Goal: Obtain resource: Download file/media

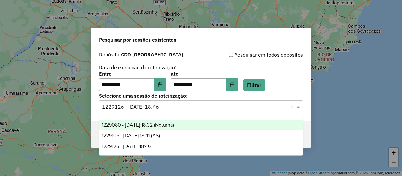
click at [173, 127] on span "1229080 - 13/08/2025 18:32 (Noturna)" at bounding box center [138, 124] width 72 height 5
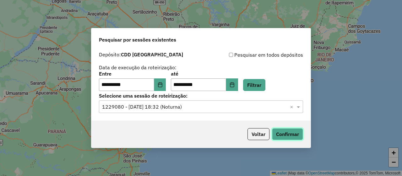
click at [283, 137] on button "Confirmar" at bounding box center [287, 134] width 31 height 12
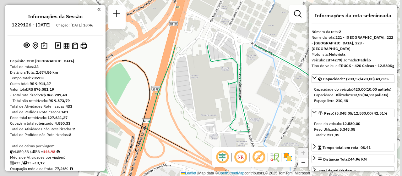
select select "**********"
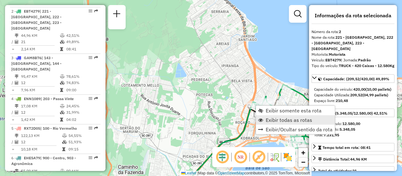
scroll to position [285, 0]
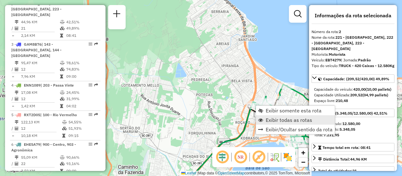
click at [286, 115] on link "Exibir todas as rotas" at bounding box center [295, 119] width 79 height 9
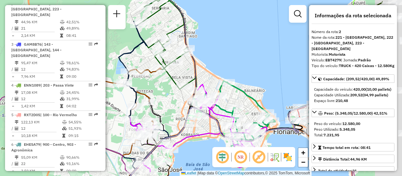
drag, startPoint x: 250, startPoint y: 81, endPoint x: 170, endPoint y: 76, distance: 79.9
click at [170, 76] on icon at bounding box center [156, 132] width 79 height 113
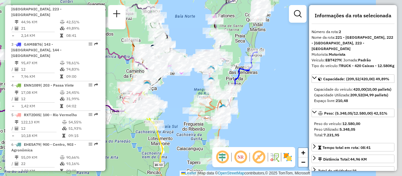
drag, startPoint x: 264, startPoint y: 119, endPoint x: 183, endPoint y: 93, distance: 85.2
click at [183, 93] on div "Janela de atendimento Grade de atendimento Capacidade Transportadoras Veículos …" at bounding box center [201, 88] width 402 height 176
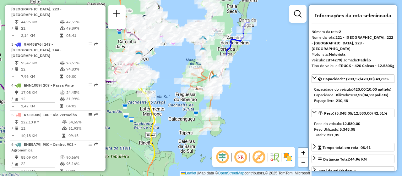
drag, startPoint x: 268, startPoint y: 118, endPoint x: 266, endPoint y: 84, distance: 34.0
click at [266, 84] on div "Janela de atendimento Grade de atendimento Capacidade Transportadoras Veículos …" at bounding box center [201, 88] width 402 height 176
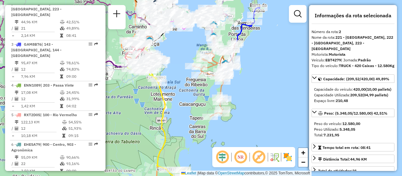
drag, startPoint x: 259, startPoint y: 116, endPoint x: 278, endPoint y: 96, distance: 27.1
click at [278, 96] on div "Janela de atendimento Grade de atendimento Capacidade Transportadoras Veículos …" at bounding box center [201, 88] width 402 height 176
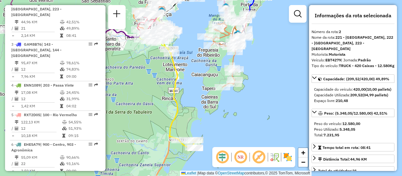
drag, startPoint x: 260, startPoint y: 126, endPoint x: 265, endPoint y: 96, distance: 30.3
click at [265, 96] on div "Janela de atendimento Grade de atendimento Capacidade Transportadoras Veículos …" at bounding box center [201, 88] width 402 height 176
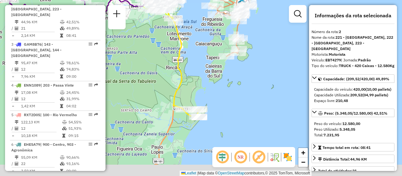
drag, startPoint x: 260, startPoint y: 118, endPoint x: 263, endPoint y: 91, distance: 27.8
click at [263, 91] on div "Janela de atendimento Grade de atendimento Capacidade Transportadoras Veículos …" at bounding box center [201, 88] width 402 height 176
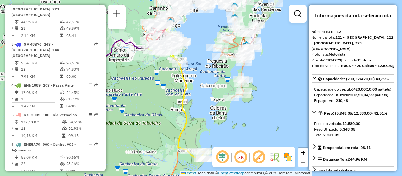
drag, startPoint x: 247, startPoint y: 110, endPoint x: 251, endPoint y: 155, distance: 46.0
click at [251, 155] on hb-router-mapa "Informações da Sessão 1229126 - 13/08/2025 Criação: 12/08/2025 18:46 Depósito: …" at bounding box center [201, 88] width 402 height 176
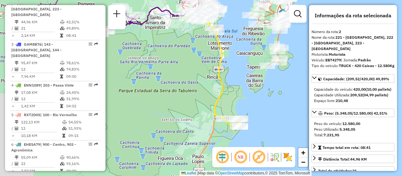
drag, startPoint x: 150, startPoint y: 98, endPoint x: 187, endPoint y: 63, distance: 50.6
click at [187, 63] on div "Janela de atendimento Grade de atendimento Capacidade Transportadoras Veículos …" at bounding box center [201, 88] width 402 height 176
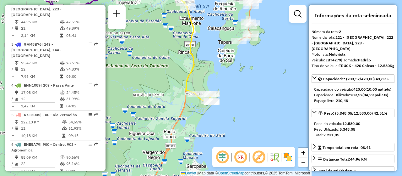
drag, startPoint x: 156, startPoint y: 68, endPoint x: 127, endPoint y: 43, distance: 37.8
click at [127, 43] on div "Janela de atendimento Grade de atendimento Capacidade Transportadoras Veículos …" at bounding box center [201, 88] width 402 height 176
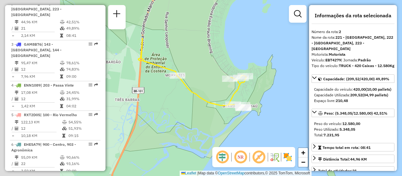
drag, startPoint x: 177, startPoint y: 79, endPoint x: 309, endPoint y: 134, distance: 142.8
click at [309, 134] on div "Janela de atendimento Grade de atendimento Capacidade Transportadoras Veículos …" at bounding box center [201, 88] width 402 height 176
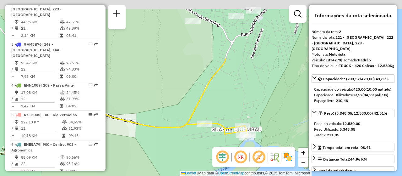
drag, startPoint x: 200, startPoint y: 71, endPoint x: 270, endPoint y: 147, distance: 102.9
click at [270, 147] on hb-router-mapa "Informações da Sessão 1229126 - 13/08/2025 Criação: 12/08/2025 18:46 Depósito: …" at bounding box center [201, 88] width 402 height 176
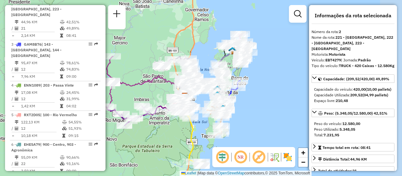
drag, startPoint x: 251, startPoint y: 110, endPoint x: 196, endPoint y: 142, distance: 63.5
click at [196, 142] on icon at bounding box center [195, 141] width 13 height 47
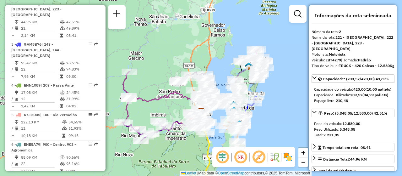
drag, startPoint x: 270, startPoint y: 79, endPoint x: 286, endPoint y: 94, distance: 22.4
click at [286, 94] on div "Janela de atendimento Grade de atendimento Capacidade Transportadoras Veículos …" at bounding box center [201, 88] width 402 height 176
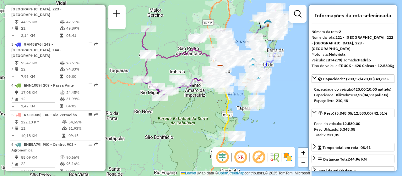
drag, startPoint x: 270, startPoint y: 126, endPoint x: 289, endPoint y: 83, distance: 47.1
click at [289, 83] on div "Janela de atendimento Grade de atendimento Capacidade Transportadoras Veículos …" at bounding box center [201, 88] width 402 height 176
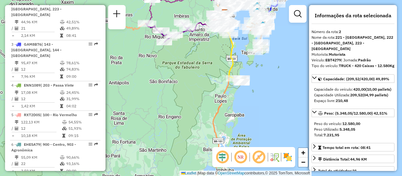
drag, startPoint x: 281, startPoint y: 116, endPoint x: 287, endPoint y: 53, distance: 63.4
click at [287, 53] on div "Janela de atendimento Grade de atendimento Capacidade Transportadoras Veículos …" at bounding box center [201, 88] width 402 height 176
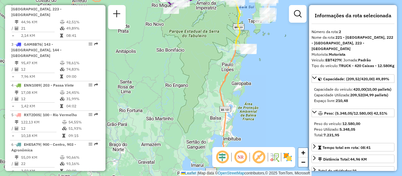
drag, startPoint x: 272, startPoint y: 109, endPoint x: 260, endPoint y: 144, distance: 36.8
click at [260, 144] on div "Janela de atendimento Grade de atendimento Capacidade Transportadoras Veículos …" at bounding box center [201, 88] width 402 height 176
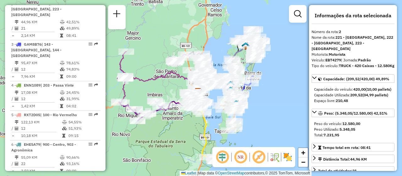
drag, startPoint x: 276, startPoint y: 97, endPoint x: 260, endPoint y: 149, distance: 54.2
click at [260, 149] on hb-router-mapa "Informações da Sessão 1229126 - 13/08/2025 Criação: 12/08/2025 18:46 Depósito: …" at bounding box center [201, 88] width 402 height 176
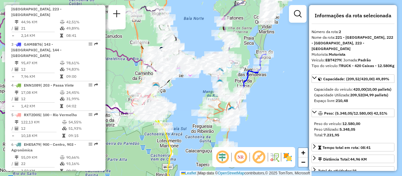
drag, startPoint x: 246, startPoint y: 109, endPoint x: 273, endPoint y: 114, distance: 27.6
click at [283, 131] on div "Janela de atendimento Grade de atendimento Capacidade Transportadoras Veículos …" at bounding box center [201, 88] width 402 height 176
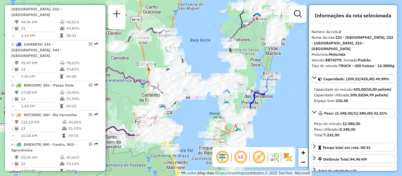
drag, startPoint x: 193, startPoint y: 90, endPoint x: 199, endPoint y: 117, distance: 27.4
click at [199, 117] on div "Janela de atendimento Grade de atendimento Capacidade Transportadoras Veículos …" at bounding box center [201, 88] width 402 height 176
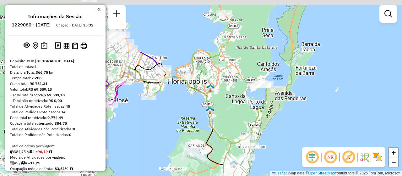
drag, startPoint x: 253, startPoint y: 83, endPoint x: 269, endPoint y: 164, distance: 83.3
click at [271, 170] on div "Janela de atendimento Grade de atendimento Capacidade Transportadoras Veículos …" at bounding box center [201, 88] width 402 height 176
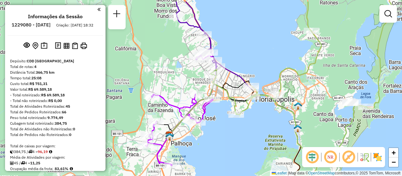
drag, startPoint x: 232, startPoint y: 133, endPoint x: 229, endPoint y: 164, distance: 31.2
click at [229, 164] on div "Janela de atendimento Grade de atendimento Capacidade Transportadoras Veículos …" at bounding box center [201, 88] width 402 height 176
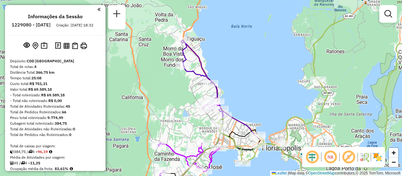
drag, startPoint x: 250, startPoint y: 51, endPoint x: 258, endPoint y: 89, distance: 39.4
click at [258, 89] on div "Janela de atendimento Grade de atendimento Capacidade Transportadoras Veículos …" at bounding box center [201, 88] width 402 height 176
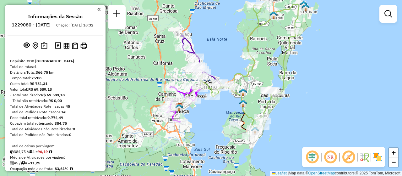
drag, startPoint x: 267, startPoint y: 103, endPoint x: 229, endPoint y: 69, distance: 51.4
click at [229, 69] on div "Janela de atendimento Grade de atendimento Capacidade Transportadoras Veículos …" at bounding box center [201, 88] width 402 height 176
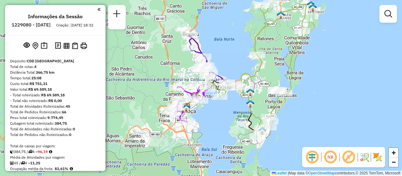
click at [274, 144] on div "Janela de atendimento Grade de atendimento Capacidade Transportadoras Veículos …" at bounding box center [201, 88] width 402 height 176
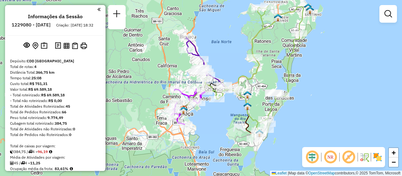
click at [286, 132] on div "Janela de atendimento Grade de atendimento Capacidade Transportadoras Veículos …" at bounding box center [201, 88] width 402 height 176
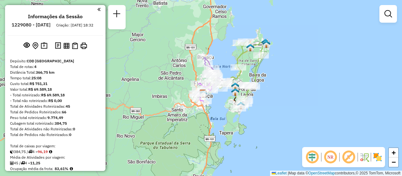
drag, startPoint x: 260, startPoint y: 84, endPoint x: 265, endPoint y: 109, distance: 24.8
click at [265, 109] on div "Janela de atendimento Grade de atendimento Capacidade Transportadoras Veículos …" at bounding box center [201, 88] width 402 height 176
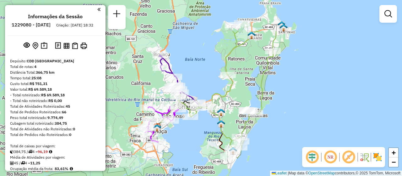
drag, startPoint x: 265, startPoint y: 98, endPoint x: 281, endPoint y: 147, distance: 51.3
click at [281, 147] on div "Janela de atendimento Grade de atendimento Capacidade Transportadoras Veículos …" at bounding box center [201, 88] width 402 height 176
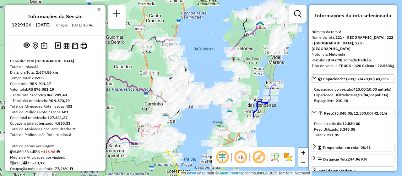
select select "**********"
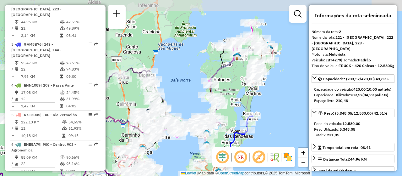
drag, startPoint x: 281, startPoint y: 74, endPoint x: 258, endPoint y: 105, distance: 38.6
click at [258, 105] on div "Janela de atendimento Grade de atendimento Capacidade Transportadoras Veículos …" at bounding box center [201, 88] width 402 height 176
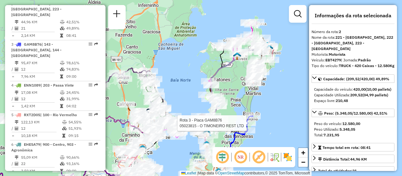
click at [272, 102] on div "Rota 3 - Placa GAM8B76 05023815 - O TIMONEIRO REST LTD Janela de atendimento Gr…" at bounding box center [201, 88] width 402 height 176
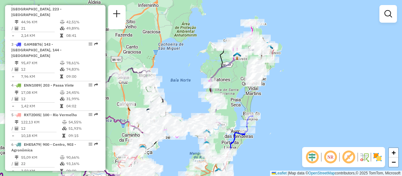
click at [305, 81] on div "Janela de atendimento Grade de atendimento Capacidade Transportadoras Veículos …" at bounding box center [201, 88] width 402 height 176
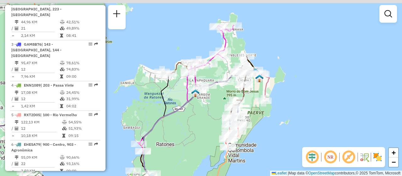
drag, startPoint x: 298, startPoint y: 37, endPoint x: 333, endPoint y: 80, distance: 56.3
click at [333, 80] on div "Janela de atendimento Grade de atendimento Capacidade Transportadoras Veículos …" at bounding box center [201, 88] width 402 height 176
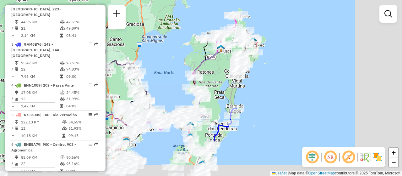
drag, startPoint x: 366, startPoint y: 100, endPoint x: 318, endPoint y: 57, distance: 65.1
click at [318, 57] on div "Janela de atendimento Grade de atendimento Capacidade Transportadoras Veículos …" at bounding box center [201, 88] width 402 height 176
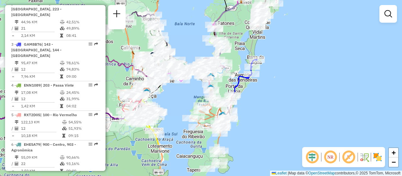
drag, startPoint x: 288, startPoint y: 121, endPoint x: 308, endPoint y: 72, distance: 52.8
click at [308, 72] on div "Janela de atendimento Grade de atendimento Capacidade Transportadoras Veículos …" at bounding box center [201, 88] width 402 height 176
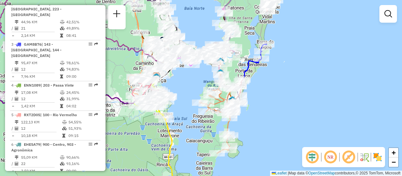
drag, startPoint x: 299, startPoint y: 101, endPoint x: 308, endPoint y: 86, distance: 18.2
click at [308, 86] on div "Janela de atendimento Grade de atendimento Capacidade Transportadoras Veículos …" at bounding box center [201, 88] width 402 height 176
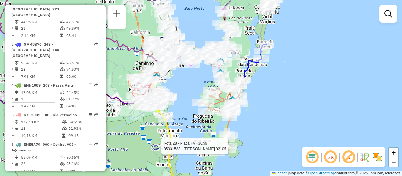
select select "**********"
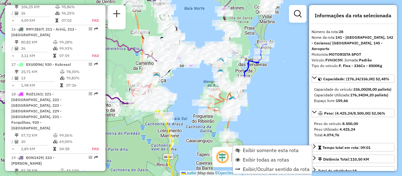
scroll to position [1205, 0]
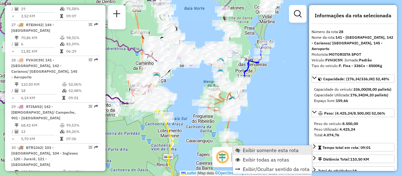
click at [249, 152] on span "Exibir somente esta rota" at bounding box center [271, 149] width 56 height 5
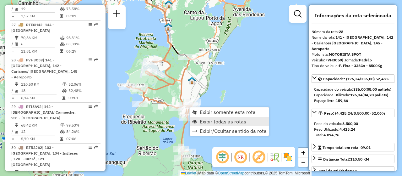
click at [213, 119] on span "Exibir todas as rotas" at bounding box center [223, 121] width 46 height 5
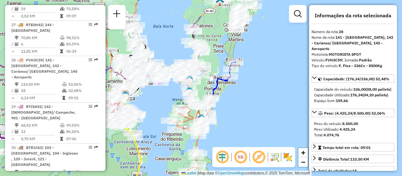
drag, startPoint x: 238, startPoint y: 88, endPoint x: 224, endPoint y: 121, distance: 36.5
click at [224, 121] on div "Janela de atendimento Grade de atendimento Capacidade Transportadoras Veículos …" at bounding box center [201, 88] width 402 height 176
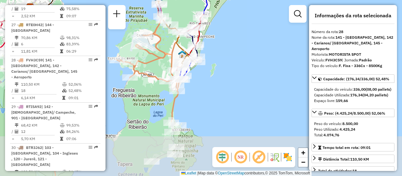
drag, startPoint x: 208, startPoint y: 132, endPoint x: 206, endPoint y: 55, distance: 76.6
click at [206, 55] on div "Janela de atendimento Grade de atendimento Capacidade Transportadoras Veículos …" at bounding box center [201, 88] width 402 height 176
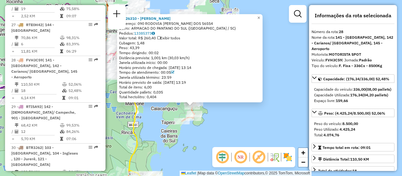
drag, startPoint x: 246, startPoint y: 116, endPoint x: 228, endPoint y: 145, distance: 34.2
click at [230, 144] on div "05026310 - ANGELLO FELIPE BUENO Endereço: 090 RODOVIA FRANCISCO THOMAZ DOS S655…" at bounding box center [201, 88] width 402 height 176
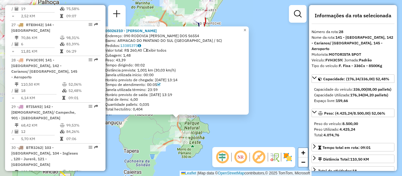
drag, startPoint x: 204, startPoint y: 118, endPoint x: 220, endPoint y: 131, distance: 20.9
click at [220, 131] on div "05026310 - ANGELLO FELIPE BUENO Endereço: 090 RODOVIA FRANCISCO THOMAZ DOS S655…" at bounding box center [201, 88] width 402 height 176
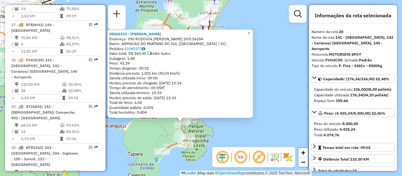
click at [268, 100] on div "05026310 - ANGELLO FELIPE BUENO Endereço: 090 RODOVIA FRANCISCO THOMAZ DOS S655…" at bounding box center [201, 88] width 402 height 176
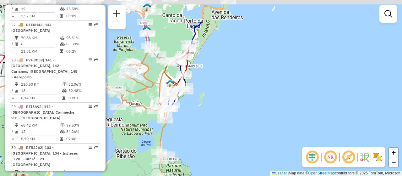
drag, startPoint x: 266, startPoint y: 69, endPoint x: 237, endPoint y: 131, distance: 67.9
click at [238, 131] on div "Janela de atendimento Grade de atendimento Capacidade Transportadoras Veículos …" at bounding box center [201, 88] width 402 height 176
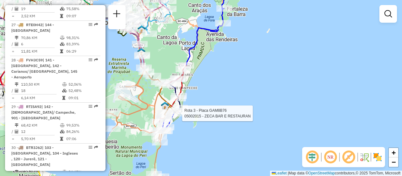
select select "**********"
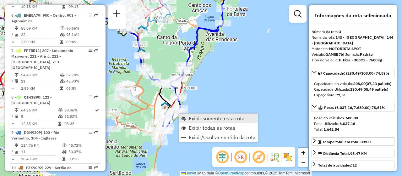
scroll to position [326, 0]
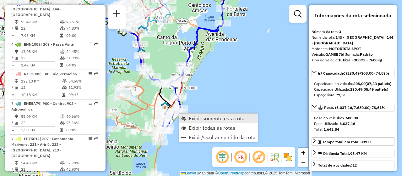
click at [199, 116] on span "Exibir somente esta rota" at bounding box center [217, 118] width 56 height 5
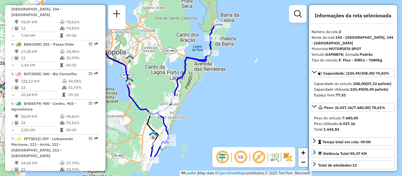
drag, startPoint x: 220, startPoint y: 90, endPoint x: 149, endPoint y: 97, distance: 70.9
click at [150, 96] on div "Janela de atendimento Grade de atendimento Capacidade Transportadoras Veículos …" at bounding box center [201, 88] width 402 height 176
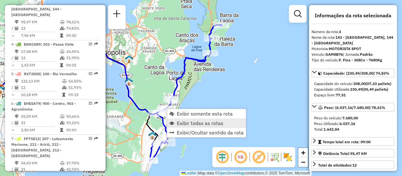
click at [182, 123] on span "Exibir todas as rotas" at bounding box center [200, 122] width 46 height 5
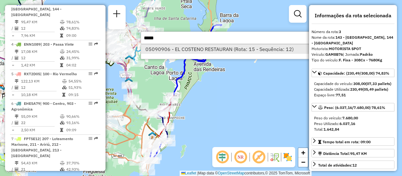
type input "*****"
click at [198, 53] on li "05090906 - EL COSTENO RESTAURAN (Rota: 15 - Sequência: 12)" at bounding box center [235, 48] width 188 height 9
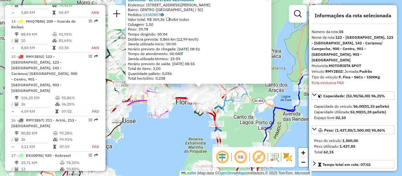
scroll to position [742, 0]
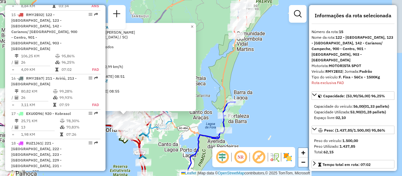
drag, startPoint x: 168, startPoint y: 139, endPoint x: 93, endPoint y: 165, distance: 79.8
click at [94, 165] on hb-router-mapa "Informações da Sessão 1229126 - 13/08/2025 Criação: 12/08/2025 18:46 Depósito: …" at bounding box center [201, 88] width 402 height 176
click at [193, 26] on span "×" at bounding box center [191, 26] width 3 height 5
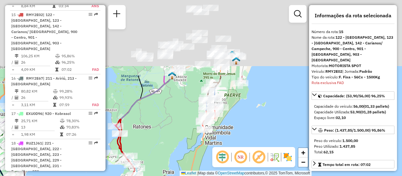
drag, startPoint x: 246, startPoint y: 84, endPoint x: 214, endPoint y: 177, distance: 98.4
click at [214, 175] on html "Aguarde... Pop-up bloqueado! Seu navegador bloqueou automáticamente a abertura …" at bounding box center [201, 88] width 402 height 176
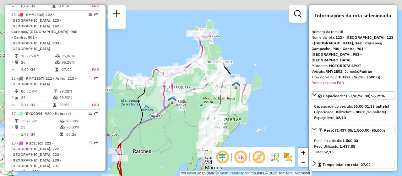
drag, startPoint x: 241, startPoint y: 104, endPoint x: 241, endPoint y: 131, distance: 26.7
click at [241, 131] on div "Janela de atendimento Grade de atendimento Capacidade Transportadoras Veículos …" at bounding box center [201, 88] width 402 height 176
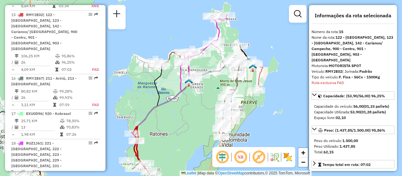
drag, startPoint x: 166, startPoint y: 134, endPoint x: 181, endPoint y: 115, distance: 23.7
click at [181, 115] on div "Janela de atendimento Grade de atendimento Capacidade Transportadoras Veículos …" at bounding box center [201, 88] width 402 height 176
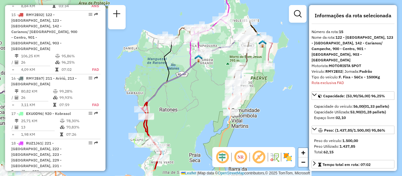
drag, startPoint x: 162, startPoint y: 132, endPoint x: 172, endPoint y: 108, distance: 26.1
click at [172, 108] on div "Janela de atendimento Grade de atendimento Capacidade Transportadoras Veículos …" at bounding box center [201, 88] width 402 height 176
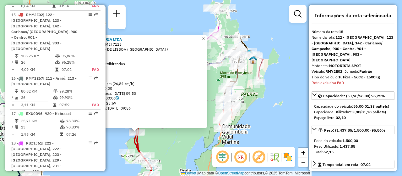
drag, startPoint x: 176, startPoint y: 103, endPoint x: 111, endPoint y: 147, distance: 77.7
click at [111, 147] on div "05090209 - RH HOTELARIA LTDA Endereço: ROD JOSE CARLOS DAUX 7115 Bairro: SANTO …" at bounding box center [201, 88] width 402 height 176
click at [266, 133] on div "05090209 - RH HOTELARIA LTDA Endereço: ROD JOSE CARLOS DAUX 7115 Bairro: SANTO …" at bounding box center [201, 88] width 402 height 176
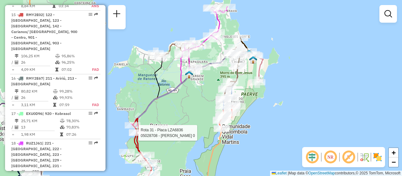
select select "**********"
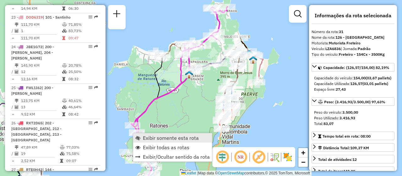
scroll to position [1322, 0]
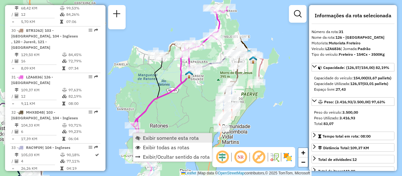
click at [170, 136] on span "Exibir somente esta rota" at bounding box center [171, 137] width 56 height 5
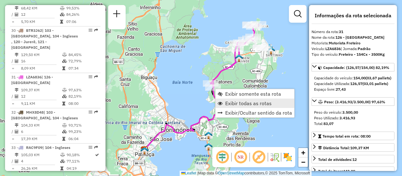
click at [233, 99] on link "Exibir todas as rotas" at bounding box center [254, 102] width 79 height 9
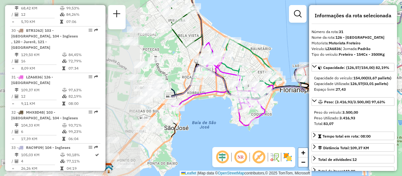
drag, startPoint x: 173, startPoint y: 138, endPoint x: 324, endPoint y: 97, distance: 156.2
click at [385, 92] on hb-router-mapa "Informações da Sessão 1229126 - 13/08/2025 Criação: 12/08/2025 18:46 Depósito: …" at bounding box center [201, 88] width 402 height 176
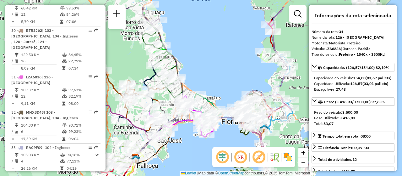
drag, startPoint x: 267, startPoint y: 127, endPoint x: 218, endPoint y: 152, distance: 54.8
click at [220, 153] on hb-router-mapa "Informações da Sessão 1229126 - 13/08/2025 Criação: 12/08/2025 18:46 Depósito: …" at bounding box center [201, 88] width 402 height 176
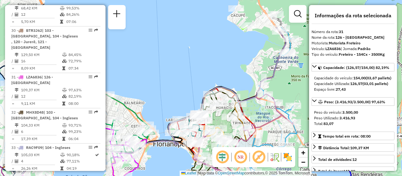
drag, startPoint x: 228, startPoint y: 138, endPoint x: 191, endPoint y: 161, distance: 43.2
click at [193, 161] on icon at bounding box center [243, 166] width 100 height 144
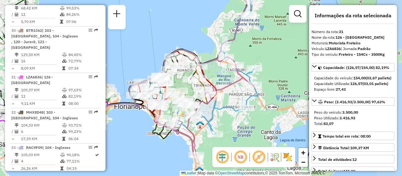
drag, startPoint x: 232, startPoint y: 127, endPoint x: 200, endPoint y: 84, distance: 53.4
click at [199, 84] on div "Janela de atendimento Grade de atendimento Capacidade Transportadoras Veículos …" at bounding box center [201, 88] width 402 height 176
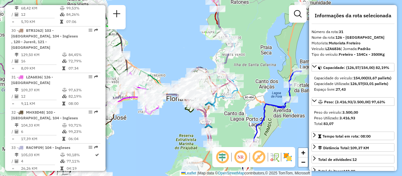
scroll to position [1091, 0]
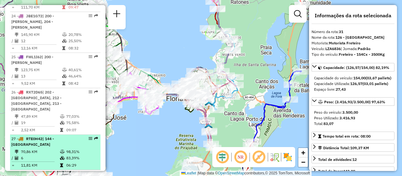
click at [90, 136] on em at bounding box center [91, 138] width 4 height 4
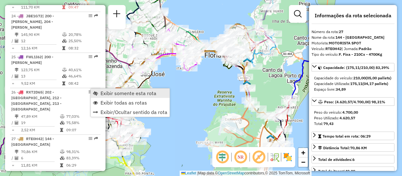
click at [103, 89] on link "Exibir somente esta rota" at bounding box center [130, 92] width 79 height 9
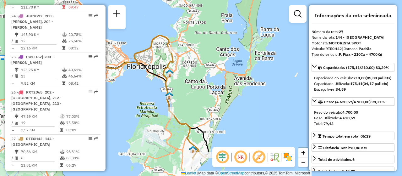
drag, startPoint x: 183, startPoint y: 107, endPoint x: 160, endPoint y: 131, distance: 33.3
click at [160, 131] on div "Janela de atendimento Grade de atendimento Capacidade Transportadoras Veículos …" at bounding box center [201, 88] width 402 height 176
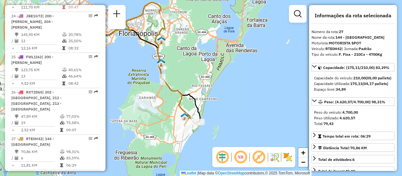
drag, startPoint x: 184, startPoint y: 126, endPoint x: 176, endPoint y: 93, distance: 34.0
click at [176, 93] on icon at bounding box center [177, 73] width 44 height 113
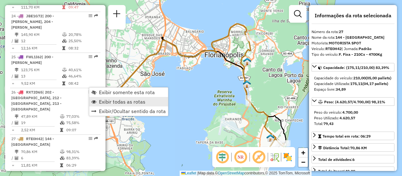
click at [134, 102] on span "Exibir todas as rotas" at bounding box center [122, 101] width 46 height 5
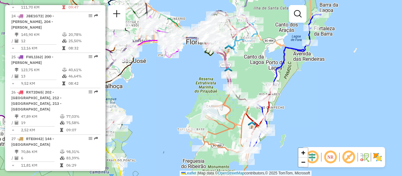
drag, startPoint x: 218, startPoint y: 94, endPoint x: 199, endPoint y: 80, distance: 23.0
click at [199, 80] on div "Janela de atendimento Grade de atendimento Capacidade Transportadoras Veículos …" at bounding box center [201, 88] width 402 height 176
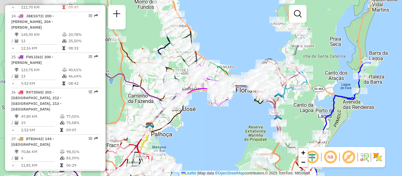
drag, startPoint x: 184, startPoint y: 84, endPoint x: 234, endPoint y: 132, distance: 69.5
click at [234, 132] on div "Janela de atendimento Grade de atendimento Capacidade Transportadoras Veículos …" at bounding box center [201, 88] width 402 height 176
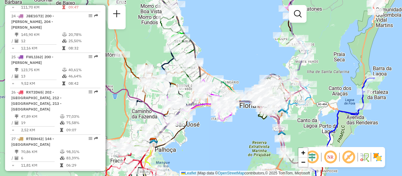
drag, startPoint x: 231, startPoint y: 126, endPoint x: 235, endPoint y: 142, distance: 15.8
click at [235, 142] on div "Janela de atendimento Grade de atendimento Capacidade Transportadoras Veículos …" at bounding box center [201, 88] width 402 height 176
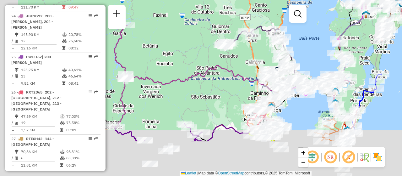
drag, startPoint x: 167, startPoint y: 143, endPoint x: 250, endPoint y: 81, distance: 103.3
click at [250, 81] on div "Janela de atendimento Grade de atendimento Capacidade Transportadoras Veículos …" at bounding box center [201, 88] width 402 height 176
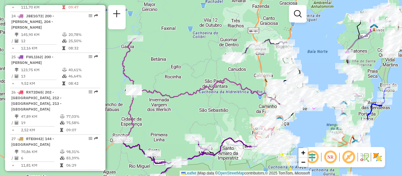
drag, startPoint x: 238, startPoint y: 98, endPoint x: 229, endPoint y: 124, distance: 27.3
click at [230, 124] on div "Janela de atendimento Grade de atendimento Capacidade Transportadoras Veículos …" at bounding box center [201, 88] width 402 height 176
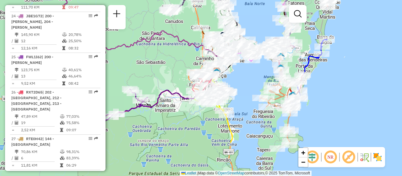
drag, startPoint x: 224, startPoint y: 121, endPoint x: 162, endPoint y: 69, distance: 81.2
click at [162, 69] on div "Janela de atendimento Grade de atendimento Capacidade Transportadoras Veículos …" at bounding box center [201, 88] width 402 height 176
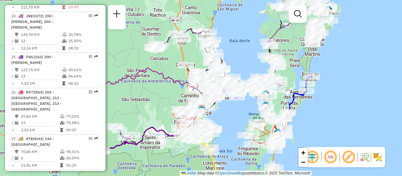
drag, startPoint x: 241, startPoint y: 90, endPoint x: 229, endPoint y: 128, distance: 39.8
click at [229, 127] on div "Janela de atendimento Grade de atendimento Capacidade Transportadoras Veículos …" at bounding box center [201, 88] width 402 height 176
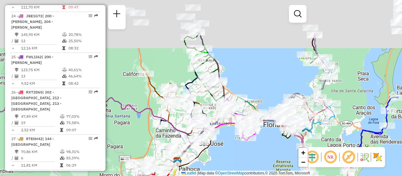
drag, startPoint x: 227, startPoint y: 111, endPoint x: 231, endPoint y: 152, distance: 42.0
click at [231, 152] on div "Janela de atendimento Grade de atendimento Capacidade Transportadoras Veículos …" at bounding box center [201, 88] width 402 height 176
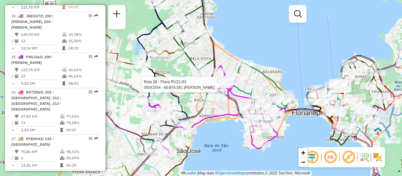
select select "**********"
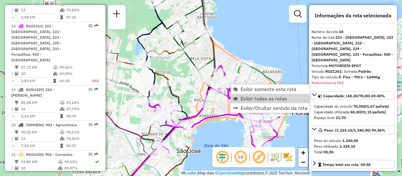
scroll to position [853, 0]
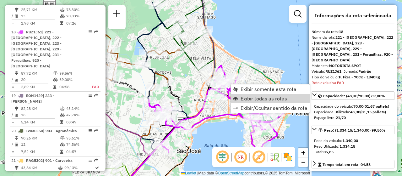
click at [226, 126] on div "Janela de atendimento Grade de atendimento Capacidade Transportadoras Veículos …" at bounding box center [201, 88] width 402 height 176
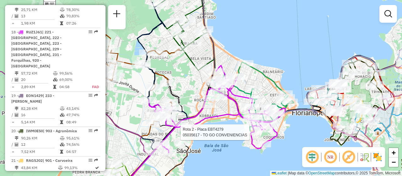
select select "**********"
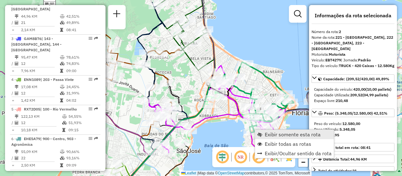
scroll to position [285, 0]
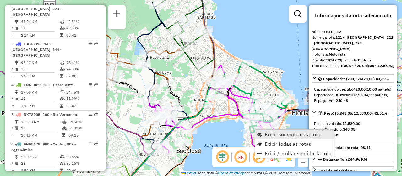
click at [277, 134] on span "Exibir somente esta rota" at bounding box center [293, 134] width 56 height 5
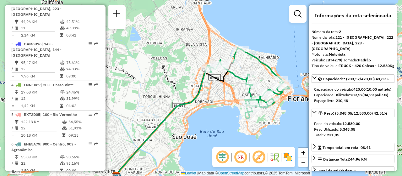
drag, startPoint x: 242, startPoint y: 111, endPoint x: 240, endPoint y: 164, distance: 52.5
click at [240, 164] on hb-router-mapa "Informações da Sessão 1229126 - 13/08/2025 Criação: 12/08/2025 18:46 Depósito: …" at bounding box center [201, 88] width 402 height 176
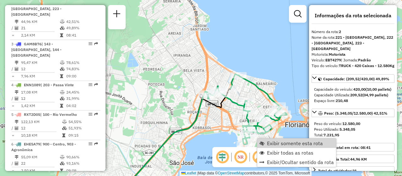
scroll to position [285, 0]
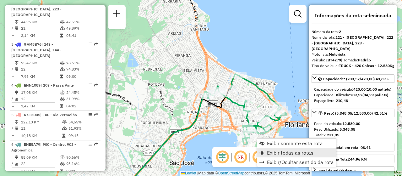
click at [297, 151] on span "Exibir todas as rotas" at bounding box center [290, 152] width 46 height 5
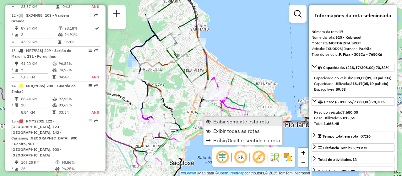
scroll to position [824, 0]
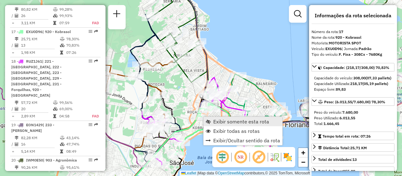
click at [231, 122] on span "Exibir somente esta rota" at bounding box center [241, 121] width 56 height 5
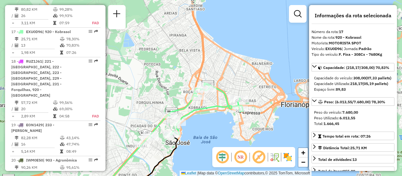
drag, startPoint x: 258, startPoint y: 96, endPoint x: 231, endPoint y: 147, distance: 57.3
click at [232, 146] on div "Janela de atendimento Grade de atendimento Capacidade Transportadoras Veículos …" at bounding box center [201, 88] width 402 height 176
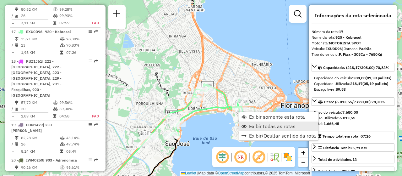
click at [257, 128] on span "Exibir todas as rotas" at bounding box center [272, 125] width 46 height 5
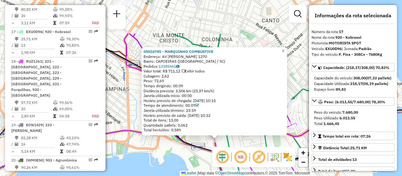
drag, startPoint x: 144, startPoint y: 106, endPoint x: 160, endPoint y: 158, distance: 53.5
click at [160, 158] on div "05016745 - MARQUINHO COMBUSTIVE Endereço: AV PATRICIO CALDEIRA DE ANDRADE 1270 …" at bounding box center [201, 88] width 402 height 176
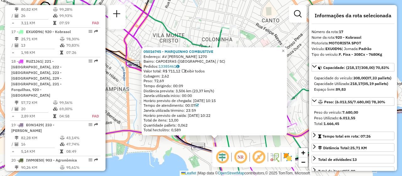
click at [171, 166] on div "05016745 - MARQUINHO COMBUSTIVE Endereço: AV PATRICIO CALDEIRA DE ANDRADE 1270 …" at bounding box center [201, 88] width 402 height 176
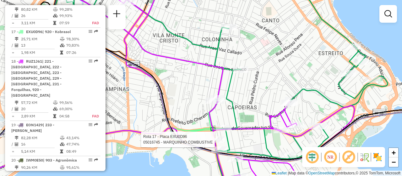
select select "**********"
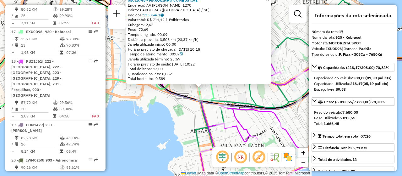
click at [157, 141] on div "05016745 - MARQUINHO COMBUSTIVE Endereço: AV PATRICIO CALDEIRA DE ANDRADE 1270 …" at bounding box center [201, 88] width 402 height 176
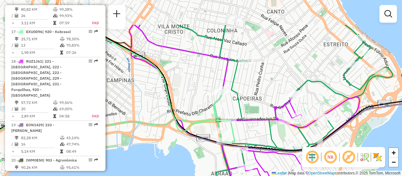
drag, startPoint x: 178, startPoint y: 135, endPoint x: 186, endPoint y: 152, distance: 19.4
click at [187, 155] on div "Janela de atendimento Grade de atendimento Capacidade Transportadoras Veículos …" at bounding box center [201, 88] width 402 height 176
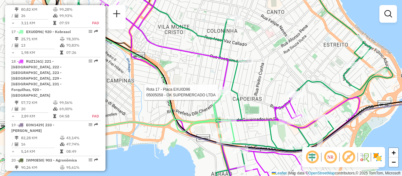
select select "**********"
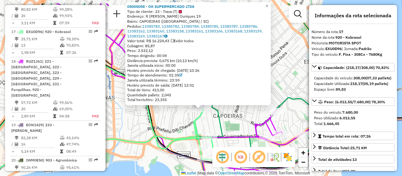
click at [171, 142] on icon at bounding box center [87, 122] width 256 height 154
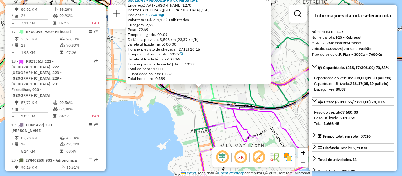
click at [160, 138] on div "05016745 - MARQUINHO COMBUSTIVE Endereço: AV PATRICIO CALDEIRA DE ANDRADE 1270 …" at bounding box center [201, 88] width 402 height 176
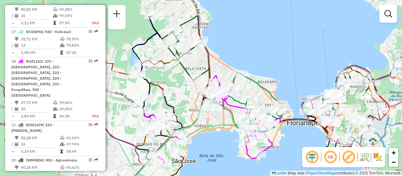
drag, startPoint x: 226, startPoint y: 115, endPoint x: 229, endPoint y: 146, distance: 31.2
click at [229, 146] on div "Janela de atendimento Grade de atendimento Capacidade Transportadoras Veículos …" at bounding box center [201, 88] width 402 height 176
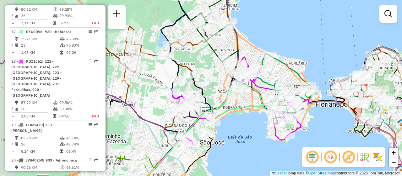
drag, startPoint x: 221, startPoint y: 147, endPoint x: 253, endPoint y: 127, distance: 37.6
click at [253, 127] on div "Janela de atendimento Grade de atendimento Capacidade Transportadoras Veículos …" at bounding box center [201, 88] width 402 height 176
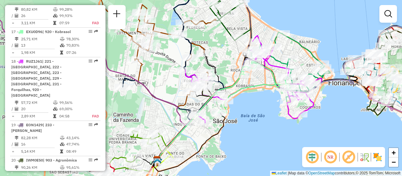
drag, startPoint x: 249, startPoint y: 126, endPoint x: 262, endPoint y: 105, distance: 25.2
click at [262, 105] on div "Janela de atendimento Grade de atendimento Capacidade Transportadoras Veículos …" at bounding box center [201, 88] width 402 height 176
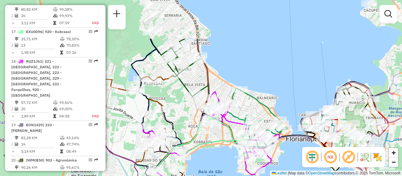
drag, startPoint x: 233, startPoint y: 107, endPoint x: 190, endPoint y: 163, distance: 70.4
click at [190, 163] on div "Rota 17 - Placa EXU0D96 05037233 - SUPERMERCADO BOM VIZ Janela de atendimento G…" at bounding box center [201, 88] width 402 height 176
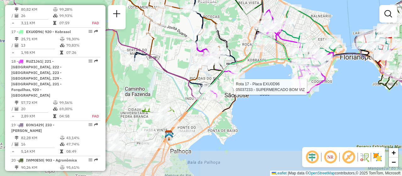
drag, startPoint x: 213, startPoint y: 164, endPoint x: 267, endPoint y: 82, distance: 97.9
click at [267, 82] on div "Rota 17 - Placa EXU0D96 05037233 - SUPERMERCADO BOM VIZ Janela de atendimento G…" at bounding box center [201, 88] width 402 height 176
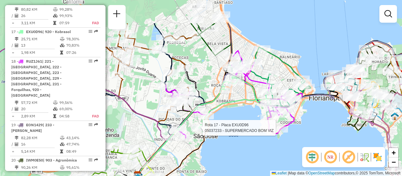
drag, startPoint x: 260, startPoint y: 110, endPoint x: 233, endPoint y: 137, distance: 37.5
click at [230, 149] on div "Rota 17 - Placa EXU0D96 05037233 - SUPERMERCADO BOM VIZ Janela de atendimento G…" at bounding box center [201, 88] width 402 height 176
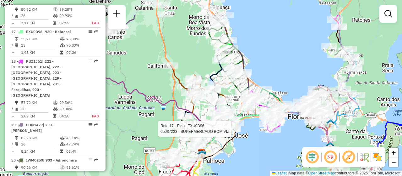
drag, startPoint x: 244, startPoint y: 123, endPoint x: 250, endPoint y: 155, distance: 33.3
click at [250, 155] on div "Rota 17 - Placa EXU0D96 05037233 - SUPERMERCADO BOM VIZ Janela de atendimento G…" at bounding box center [201, 88] width 402 height 176
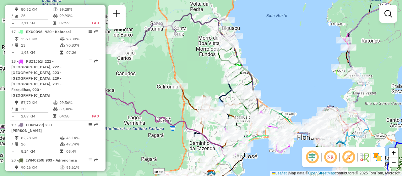
drag, startPoint x: 285, startPoint y: 86, endPoint x: 293, endPoint y: 107, distance: 22.2
click at [293, 106] on div "Janela de atendimento Grade de atendimento Capacidade Transportadoras Veículos …" at bounding box center [201, 88] width 402 height 176
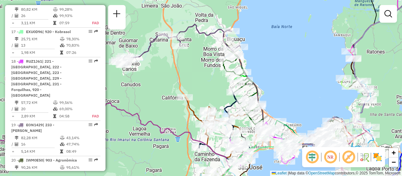
drag, startPoint x: 274, startPoint y: 71, endPoint x: 274, endPoint y: 66, distance: 5.3
click at [274, 66] on div "Janela de atendimento Grade de atendimento Capacidade Transportadoras Veículos …" at bounding box center [201, 88] width 402 height 176
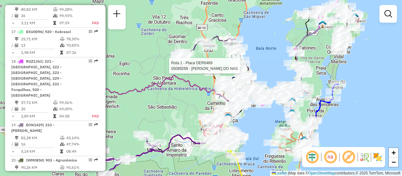
select select "**********"
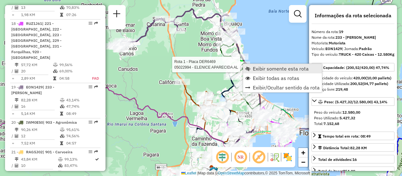
scroll to position [900, 0]
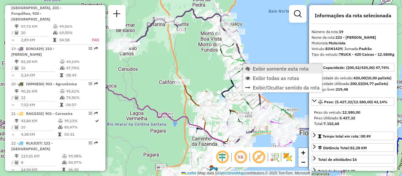
click at [258, 68] on span "Exibir somente esta rota" at bounding box center [281, 68] width 56 height 5
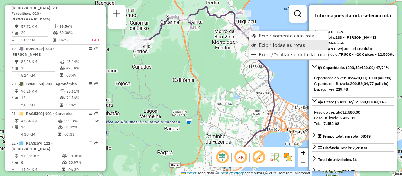
click at [285, 46] on span "Exibir todas as rotas" at bounding box center [282, 44] width 46 height 5
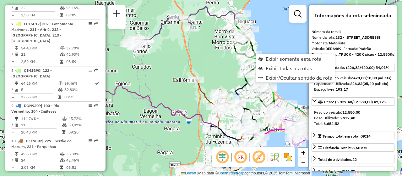
scroll to position [250, 0]
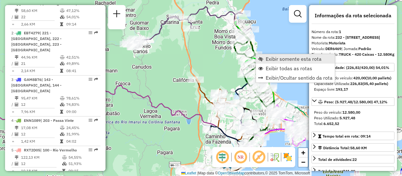
click at [271, 60] on span "Exibir somente esta rota" at bounding box center [294, 58] width 56 height 5
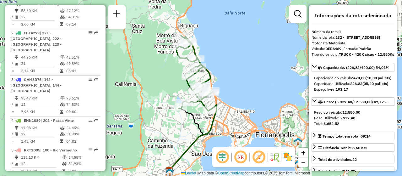
drag, startPoint x: 253, startPoint y: 58, endPoint x: 244, endPoint y: 76, distance: 19.7
click at [244, 76] on div "Janela de atendimento Grade de atendimento Capacidade Transportadoras Veículos …" at bounding box center [201, 88] width 402 height 176
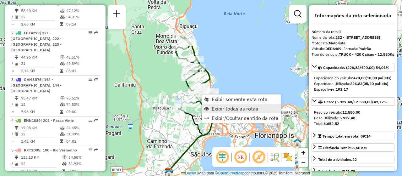
click at [250, 108] on span "Exibir todas as rotas" at bounding box center [235, 108] width 46 height 5
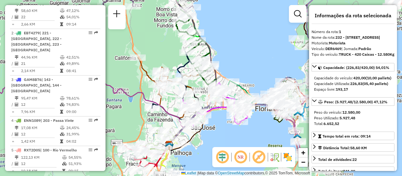
drag, startPoint x: 239, startPoint y: 84, endPoint x: 239, endPoint y: 56, distance: 27.3
click at [239, 56] on div "Janela de atendimento Grade de atendimento Capacidade Transportadoras Veículos …" at bounding box center [201, 88] width 402 height 176
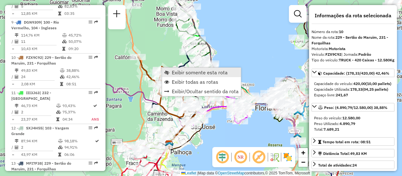
scroll to position [572, 0]
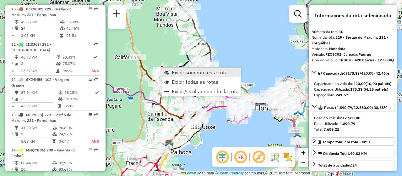
click at [185, 71] on span "Exibir somente esta rota" at bounding box center [200, 72] width 56 height 5
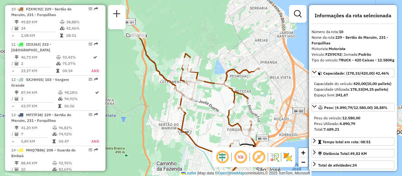
drag, startPoint x: 242, startPoint y: 71, endPoint x: 267, endPoint y: 106, distance: 43.2
click at [267, 106] on div "Janela de atendimento Grade de atendimento Capacidade Transportadoras Veículos …" at bounding box center [201, 88] width 402 height 176
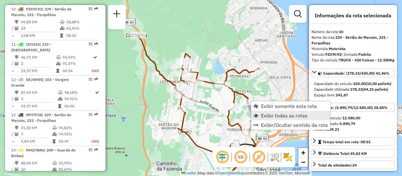
click at [264, 111] on link "Exibir todas as rotas" at bounding box center [290, 115] width 79 height 9
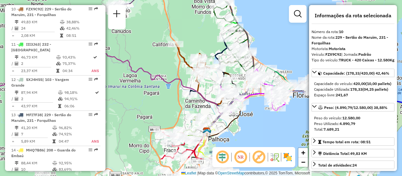
drag, startPoint x: 213, startPoint y: 128, endPoint x: 202, endPoint y: 94, distance: 36.3
click at [202, 94] on icon at bounding box center [87, 90] width 277 height 81
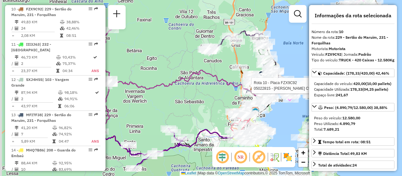
drag, startPoint x: 162, startPoint y: 98, endPoint x: 242, endPoint y: 94, distance: 79.9
click at [242, 94] on div "Rota 10 - Placa FZX9C92 05022815 - ROSELI COAN CUSTODIO Janela de atendimento G…" at bounding box center [201, 88] width 402 height 176
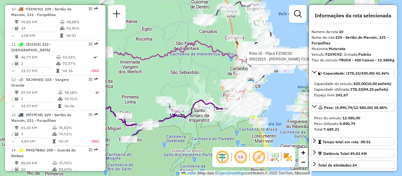
drag, startPoint x: 226, startPoint y: 102, endPoint x: 211, endPoint y: 70, distance: 35.3
click at [192, 75] on div "Rota 10 - Placa FZX9C92 05022815 - ROSELI COAN CUSTODIO Janela de atendimento G…" at bounding box center [201, 88] width 402 height 176
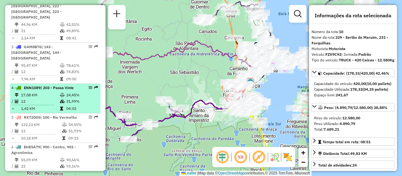
click at [90, 86] on em at bounding box center [91, 87] width 4 height 4
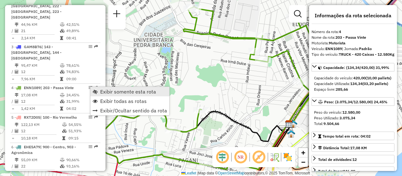
click at [109, 90] on span "Exibir somente esta rota" at bounding box center [128, 91] width 56 height 5
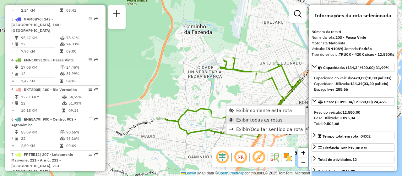
scroll to position [361, 0]
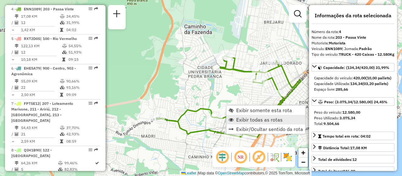
click at [251, 118] on span "Exibir todas as rotas" at bounding box center [259, 119] width 46 height 5
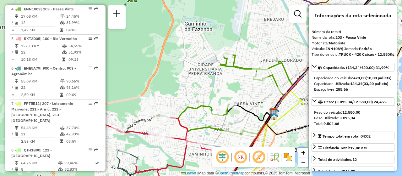
drag, startPoint x: 222, startPoint y: 94, endPoint x: 228, endPoint y: 70, distance: 24.6
click at [228, 70] on div "Janela de atendimento Grade de atendimento Capacidade Transportadoras Veículos …" at bounding box center [201, 88] width 402 height 176
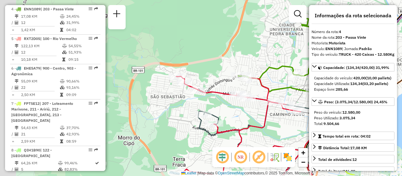
drag, startPoint x: 187, startPoint y: 126, endPoint x: 262, endPoint y: 107, distance: 77.9
click at [262, 107] on div "Rota 26 - Placa RXT2D65 05018002 - ZILMA GORETE PINTO K Janela de atendimento G…" at bounding box center [201, 88] width 402 height 176
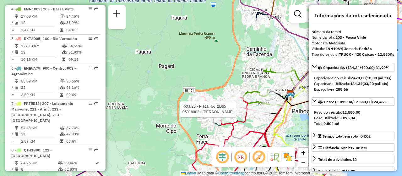
click at [149, 87] on div "Rota 26 - Placa RXT2D65 05018002 - ZILMA GORETE PINTO K Janela de atendimento G…" at bounding box center [201, 88] width 402 height 176
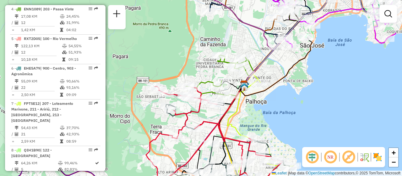
drag, startPoint x: 252, startPoint y: 131, endPoint x: 206, endPoint y: 121, distance: 47.2
click at [206, 121] on icon at bounding box center [214, 134] width 136 height 97
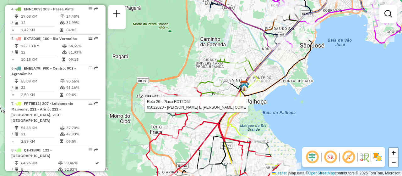
select select "**********"
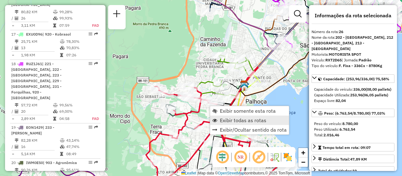
scroll to position [1129, 0]
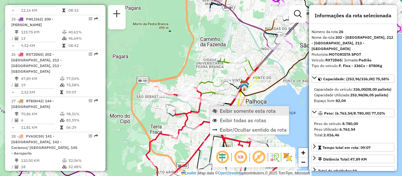
click at [235, 111] on span "Exibir somente esta rota" at bounding box center [248, 110] width 56 height 5
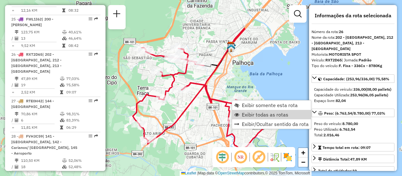
click at [263, 113] on span "Exibir todas as rotas" at bounding box center [265, 114] width 46 height 5
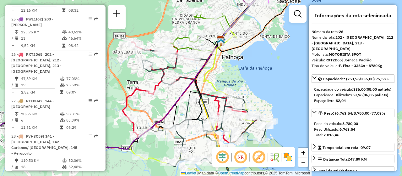
drag, startPoint x: 178, startPoint y: 106, endPoint x: 168, endPoint y: 100, distance: 12.0
click at [168, 100] on div "Janela de atendimento Grade de atendimento Capacidade Transportadoras Veículos …" at bounding box center [201, 88] width 402 height 176
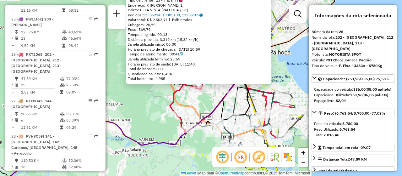
click at [132, 110] on div "05025928 - ANDREZA POTRICK DEBA Tipo de cliente: 23 - Trava (T) Endereço: R GER…" at bounding box center [201, 88] width 402 height 176
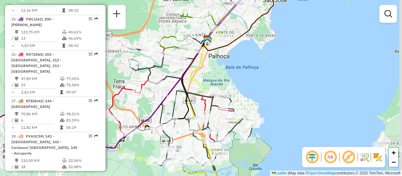
drag, startPoint x: 189, startPoint y: 105, endPoint x: 128, endPoint y: 109, distance: 61.0
click at [128, 109] on div "Janela de atendimento Grade de atendimento Capacidade Transportadoras Veículos …" at bounding box center [201, 88] width 402 height 176
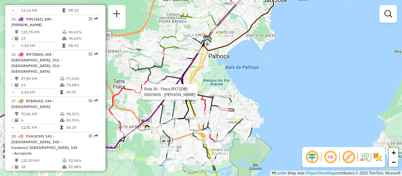
select select "**********"
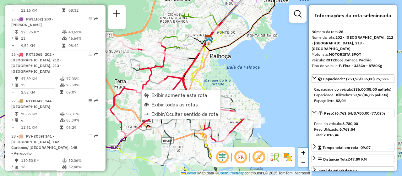
click at [287, 66] on div "Janela de atendimento Grade de atendimento Capacidade Transportadoras Veículos …" at bounding box center [201, 88] width 402 height 176
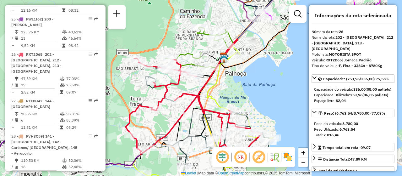
drag, startPoint x: 196, startPoint y: 74, endPoint x: 210, endPoint y: 91, distance: 21.4
click at [210, 91] on icon at bounding box center [203, 130] width 140 height 159
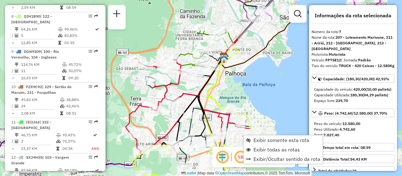
scroll to position [461, 0]
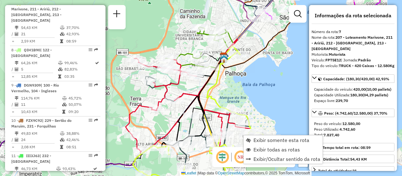
click at [268, 88] on div "Janela de atendimento Grade de atendimento Capacidade Transportadoras Veículos …" at bounding box center [201, 88] width 402 height 176
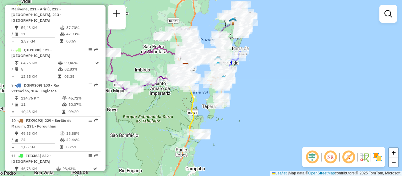
drag, startPoint x: 177, startPoint y: 157, endPoint x: 161, endPoint y: 99, distance: 60.1
click at [161, 99] on div "Janela de atendimento Grade de atendimento Capacidade Transportadoras Veículos …" at bounding box center [201, 88] width 402 height 176
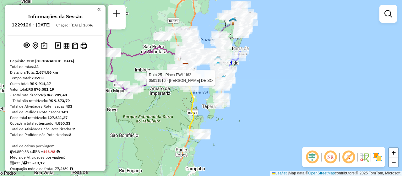
scroll to position [461, 0]
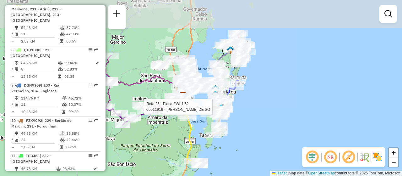
drag, startPoint x: 237, startPoint y: 117, endPoint x: 225, endPoint y: 154, distance: 39.8
click at [225, 154] on div "Rota 25 - Placa FWL1I62 05011916 - EDILEIA MEURER DE SO Janela de atendimento G…" at bounding box center [201, 88] width 402 height 176
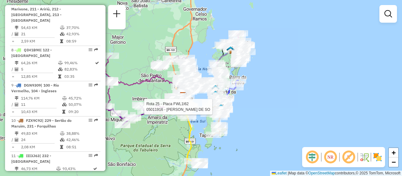
drag, startPoint x: 253, startPoint y: 123, endPoint x: 240, endPoint y: 144, distance: 24.4
click at [240, 144] on div "Rota 25 - Placa FWL1I62 05011916 - EDILEIA MEURER DE SO Janela de atendimento G…" at bounding box center [201, 88] width 402 height 176
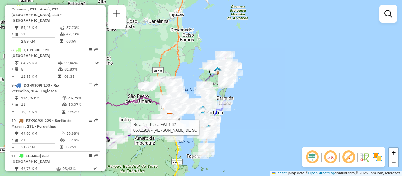
click at [247, 132] on div "Rota 25 - Placa FWL1I62 05011916 - EDILEIA MEURER DE SO Janela de atendimento G…" at bounding box center [201, 88] width 402 height 176
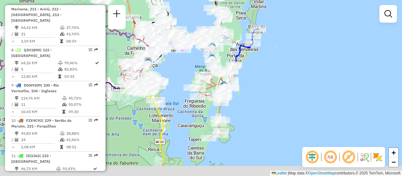
drag, startPoint x: 182, startPoint y: 143, endPoint x: 185, endPoint y: 102, distance: 41.2
click at [185, 102] on div "Janela de atendimento Grade de atendimento Capacidade Transportadoras Veículos …" at bounding box center [201, 88] width 402 height 176
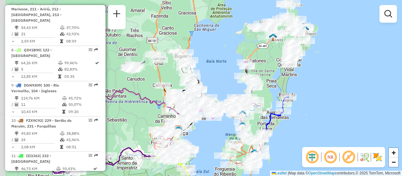
drag, startPoint x: 254, startPoint y: 90, endPoint x: 218, endPoint y: 133, distance: 56.4
click at [284, 169] on div "Janela de atendimento Grade de atendimento Capacidade Transportadoras Veículos …" at bounding box center [201, 88] width 402 height 176
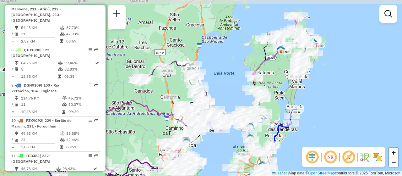
drag, startPoint x: 218, startPoint y: 136, endPoint x: 225, endPoint y: 144, distance: 10.9
click at [225, 144] on div "Janela de atendimento Grade de atendimento Capacidade Transportadoras Veículos …" at bounding box center [201, 88] width 402 height 176
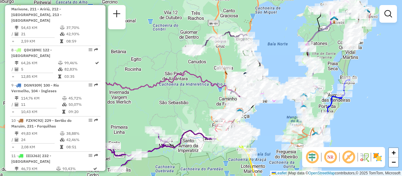
drag, startPoint x: 213, startPoint y: 137, endPoint x: 279, endPoint y: 112, distance: 71.0
click at [279, 112] on div "Janela de atendimento Grade de atendimento Capacidade Transportadoras Veículos …" at bounding box center [201, 88] width 402 height 176
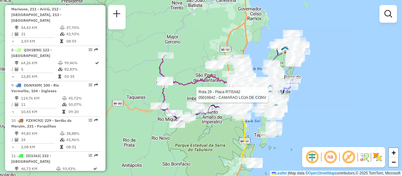
drag, startPoint x: 223, startPoint y: 147, endPoint x: 198, endPoint y: 133, distance: 28.6
click at [198, 133] on div "Rota 29 - Placa RTI5A92 05016642 - CAMARAO LOJA DE CONV Janela de atendimento G…" at bounding box center [201, 88] width 402 height 176
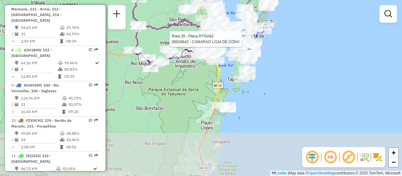
drag, startPoint x: 303, startPoint y: 123, endPoint x: 279, endPoint y: 75, distance: 53.9
click at [279, 75] on div "Rota 29 - Placa RTI5A92 05016642 - CAMARAO LOJA DE CONV Janela de atendimento G…" at bounding box center [201, 88] width 402 height 176
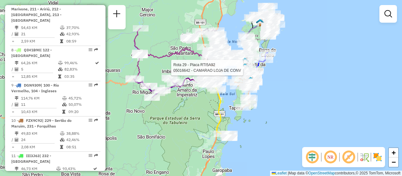
drag, startPoint x: 277, startPoint y: 121, endPoint x: 277, endPoint y: 128, distance: 6.9
click at [277, 128] on div "Rota 29 - Placa RTI5A92 05016642 - CAMARAO LOJA DE CONV Janela de atendimento G…" at bounding box center [201, 88] width 402 height 176
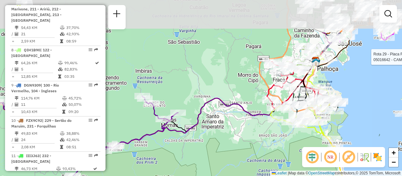
drag, startPoint x: 192, startPoint y: 106, endPoint x: 213, endPoint y: 158, distance: 56.7
click at [213, 158] on div "Rota 29 - Placa RTI5A92 05016642 - CAMARAO LOJA DE CONV Janela de atendimento G…" at bounding box center [201, 88] width 402 height 176
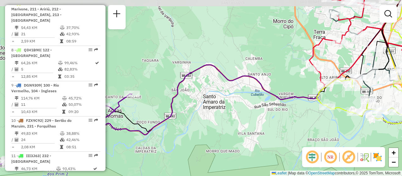
drag, startPoint x: 229, startPoint y: 131, endPoint x: 244, endPoint y: 149, distance: 23.1
click at [244, 149] on div "Rota 29 - Placa RTI5A92 05016642 - CAMARAO LOJA DE CONV Janela de atendimento G…" at bounding box center [201, 88] width 402 height 176
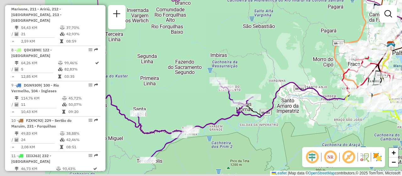
drag, startPoint x: 243, startPoint y: 142, endPoint x: 308, endPoint y: 120, distance: 68.8
click at [308, 120] on div "Rota 29 - Placa RTI5A92 05016642 - CAMARAO LOJA DE CONV Janela de atendimento G…" at bounding box center [201, 88] width 402 height 176
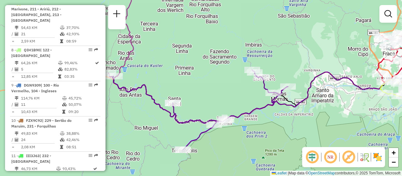
drag, startPoint x: 270, startPoint y: 132, endPoint x: 305, endPoint y: 122, distance: 36.7
click at [305, 122] on div "Rota 29 - Placa RTI5A92 05016642 - CAMARAO LOJA DE CONV Janela de atendimento G…" at bounding box center [201, 88] width 402 height 176
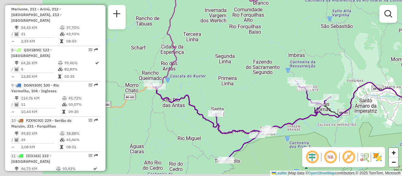
drag, startPoint x: 286, startPoint y: 130, endPoint x: 393, endPoint y: 127, distance: 106.5
click at [393, 127] on div "Rota 29 - Placa RTI5A92 05016642 - CAMARAO LOJA DE CONV Janela de atendimento G…" at bounding box center [201, 88] width 402 height 176
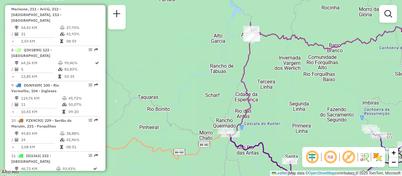
drag, startPoint x: 274, startPoint y: 88, endPoint x: 255, endPoint y: 127, distance: 44.0
click at [255, 127] on div "Rota 29 - Placa RTI5A92 05016642 - CAMARAO LOJA DE CONV Janela de atendimento G…" at bounding box center [201, 88] width 402 height 176
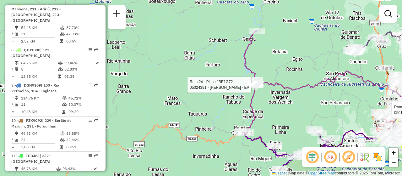
select select "**********"
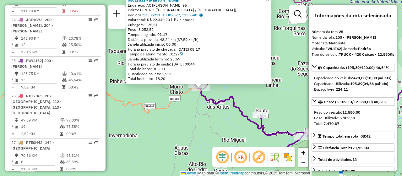
scroll to position [1099, 0]
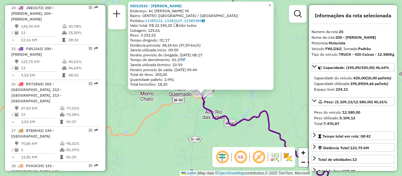
drag, startPoint x: 220, startPoint y: 98, endPoint x: 225, endPoint y: 104, distance: 8.3
click at [225, 104] on div "05013532 - ANDRE ANGELO RIBEIRO Endereço: AC BERTA MEURER 95 Bairro: CENTRO (RA…" at bounding box center [201, 88] width 402 height 176
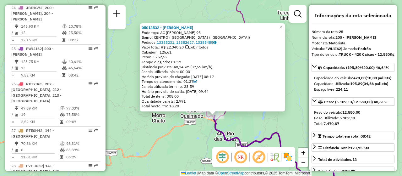
drag, startPoint x: 225, startPoint y: 106, endPoint x: 237, endPoint y: 130, distance: 26.7
click at [237, 130] on div "05013532 - ANDRE ANGELO RIBEIRO Endereço: AC BERTA MEURER 95 Bairro: CENTRO (RA…" at bounding box center [201, 88] width 402 height 176
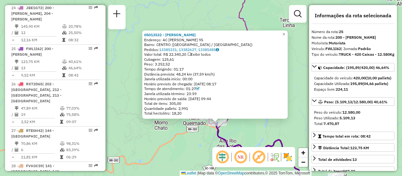
click at [245, 152] on em at bounding box center [240, 156] width 15 height 15
click at [246, 159] on em at bounding box center [240, 156] width 15 height 15
click at [258, 138] on div "05013532 - ANDRE ANGELO RIBEIRO Endereço: AC BERTA MEURER 95 Bairro: CENTRO (RA…" at bounding box center [201, 88] width 402 height 176
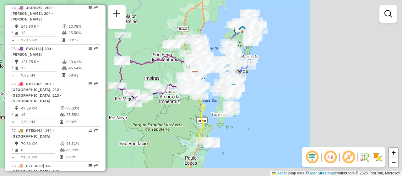
drag, startPoint x: 314, startPoint y: 119, endPoint x: 173, endPoint y: 78, distance: 147.0
click at [169, 75] on div "Janela de atendimento Grade de atendimento Capacidade Transportadoras Veículos …" at bounding box center [201, 88] width 402 height 176
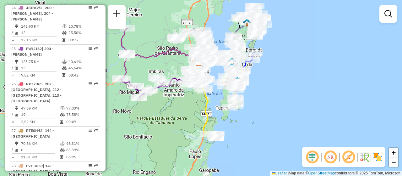
drag, startPoint x: 276, startPoint y: 134, endPoint x: 308, endPoint y: 112, distance: 39.1
click at [308, 112] on div "Janela de atendimento Grade de atendimento Capacidade Transportadoras Veículos …" at bounding box center [201, 88] width 402 height 176
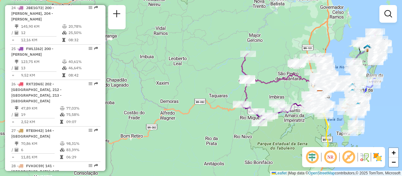
drag, startPoint x: 169, startPoint y: 91, endPoint x: 262, endPoint y: 132, distance: 101.9
click at [262, 132] on div "Janela de atendimento Grade de atendimento Capacidade Transportadoras Veículos …" at bounding box center [201, 88] width 402 height 176
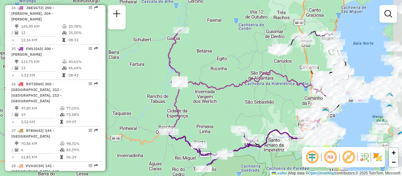
drag, startPoint x: 290, startPoint y: 84, endPoint x: 211, endPoint y: 122, distance: 87.8
click at [211, 122] on div "Rota 14 - Placa MHQ7B86 05014653 - SERGIO PEDRO MENDES Janela de atendimento Gr…" at bounding box center [201, 88] width 402 height 176
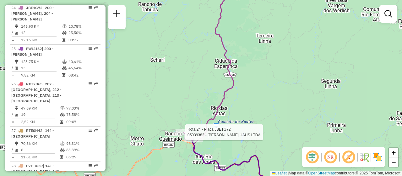
select select "**********"
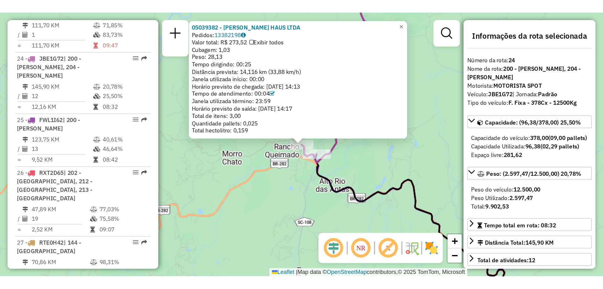
scroll to position [1064, 0]
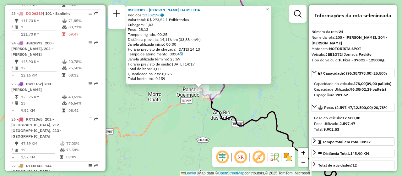
click at [275, 107] on div "05039382 - JASPER FLEISCH HAUS LTDA Pedidos: 13382198 Valor total: R$ 273,52 Ex…" at bounding box center [201, 88] width 402 height 176
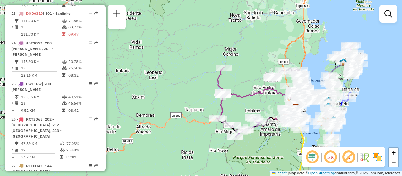
drag, startPoint x: 278, startPoint y: 95, endPoint x: 233, endPoint y: 108, distance: 46.6
click at [236, 110] on div "Janela de atendimento Grade de atendimento Capacidade Transportadoras Veículos …" at bounding box center [201, 88] width 402 height 176
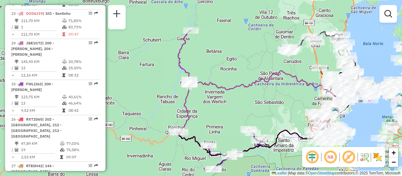
drag, startPoint x: 302, startPoint y: 89, endPoint x: 262, endPoint y: 104, distance: 43.0
click at [262, 104] on div "Janela de atendimento Grade de atendimento Capacidade Transportadoras Veículos …" at bounding box center [201, 88] width 402 height 176
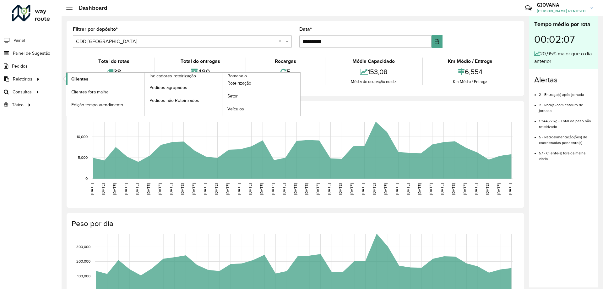
click at [96, 77] on link "Clientes" at bounding box center [105, 79] width 78 height 13
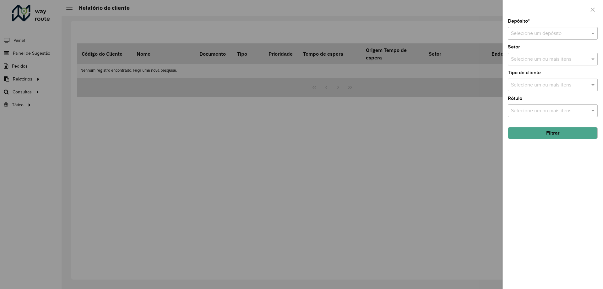
click at [550, 39] on div "Selecione um depósito" at bounding box center [553, 33] width 90 height 13
click at [521, 59] on div "CDD [GEOGRAPHIC_DATA]" at bounding box center [552, 62] width 89 height 11
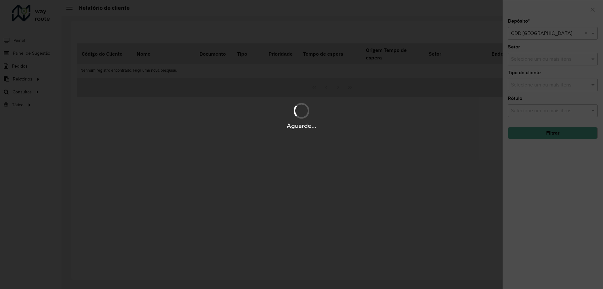
click at [543, 164] on div "Aguarde..." at bounding box center [301, 144] width 603 height 289
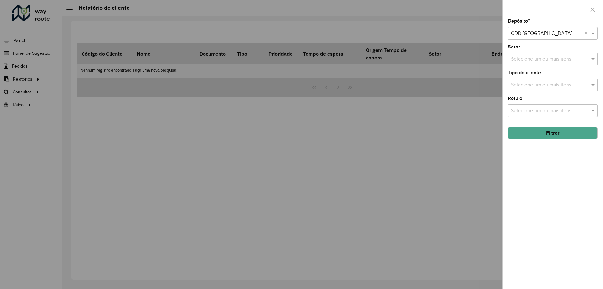
click at [568, 140] on div "Depósito * Selecione um depósito × CDD [GEOGRAPHIC_DATA] × Setor Selecione um o…" at bounding box center [553, 153] width 100 height 269
click at [572, 135] on button "Filtrar" at bounding box center [553, 133] width 90 height 12
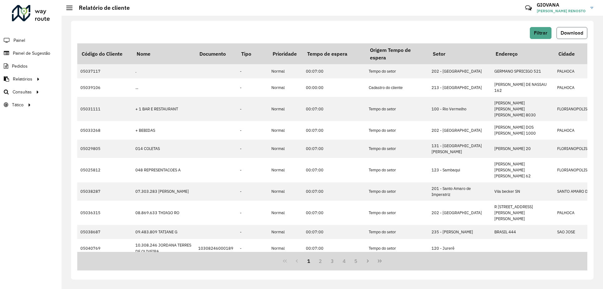
click at [572, 32] on span "Download" at bounding box center [572, 32] width 23 height 5
click at [577, 33] on span "Download" at bounding box center [572, 32] width 23 height 5
click at [91, 103] on link "Setores" at bounding box center [104, 104] width 77 height 13
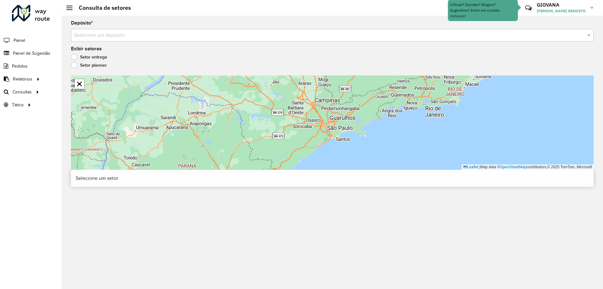
click at [145, 37] on input "text" at bounding box center [326, 36] width 504 height 8
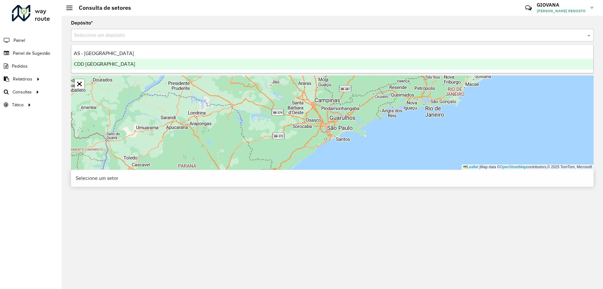
click at [133, 64] on div "CDD [GEOGRAPHIC_DATA]" at bounding box center [332, 64] width 522 height 11
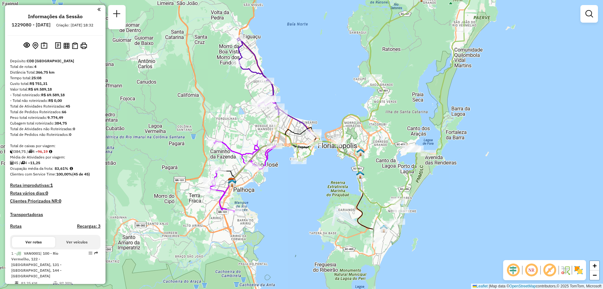
click at [577, 271] on img at bounding box center [578, 270] width 10 height 10
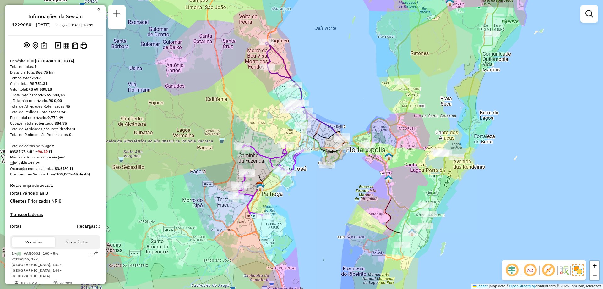
click at [299, 211] on div "Janela de atendimento Grade de atendimento Capacidade Transportadoras Veículos …" at bounding box center [301, 144] width 603 height 289
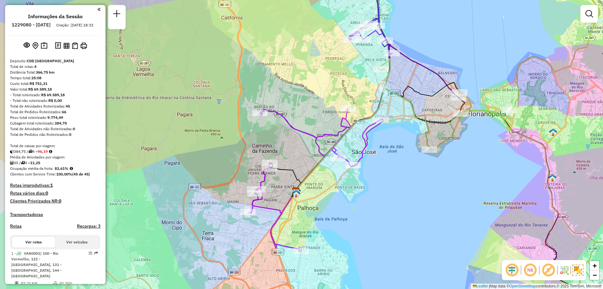
drag, startPoint x: 313, startPoint y: 189, endPoint x: 362, endPoint y: 208, distance: 52.5
click at [362, 208] on div "Janela de atendimento Grade de atendimento Capacidade Transportadoras Veículos …" at bounding box center [301, 144] width 603 height 289
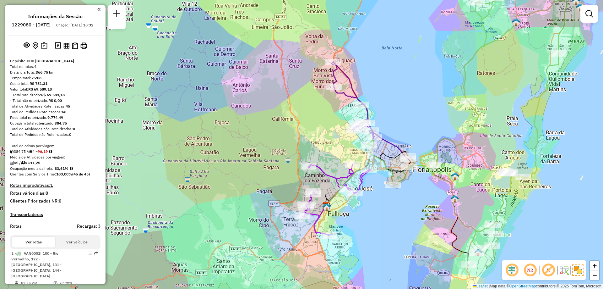
drag, startPoint x: 372, startPoint y: 214, endPoint x: 380, endPoint y: 218, distance: 8.9
click at [380, 218] on div "Janela de atendimento Grade de atendimento Capacidade Transportadoras Veículos …" at bounding box center [301, 144] width 603 height 289
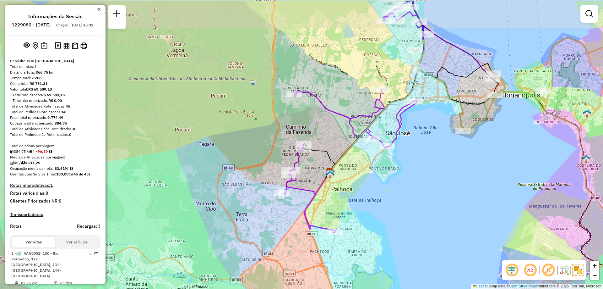
drag, startPoint x: 401, startPoint y: 174, endPoint x: 406, endPoint y: 208, distance: 34.7
click at [406, 208] on div "Janela de atendimento Grade de atendimento Capacidade Transportadoras Veículos …" at bounding box center [301, 144] width 603 height 289
